Goal: Transaction & Acquisition: Obtain resource

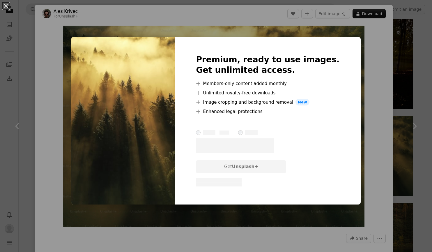
scroll to position [816, 0]
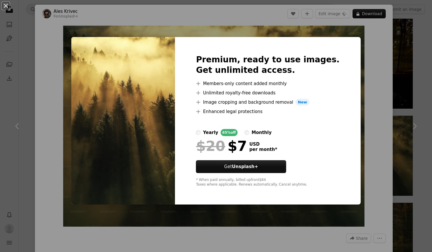
click at [360, 55] on div "An X shape Premium, ready to use images. Get unlimited access. A plus sign Memb…" at bounding box center [216, 126] width 432 height 252
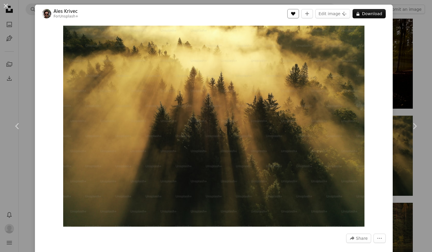
click at [299, 11] on button "A heart" at bounding box center [293, 13] width 12 height 9
click at [408, 45] on div "An X shape Chevron left Chevron right Ales Krivec For Unsplash+ A heart A plus …" at bounding box center [216, 126] width 432 height 252
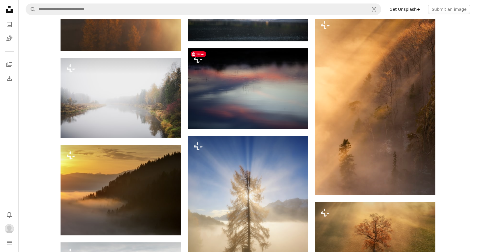
scroll to position [1254, 0]
